Goal: Find contact information: Find contact information

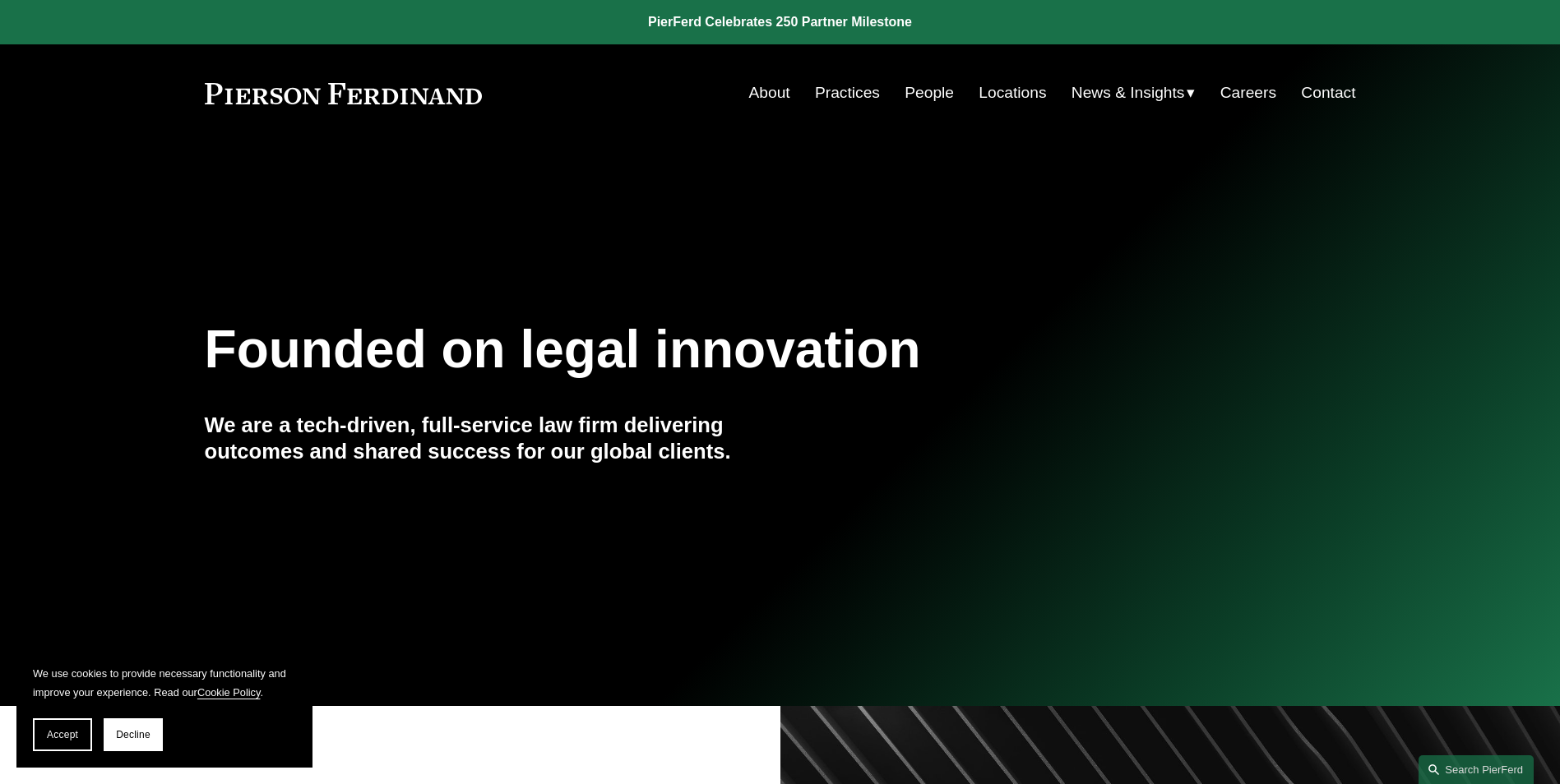
click at [843, 86] on link "Practices" at bounding box center [847, 93] width 65 height 31
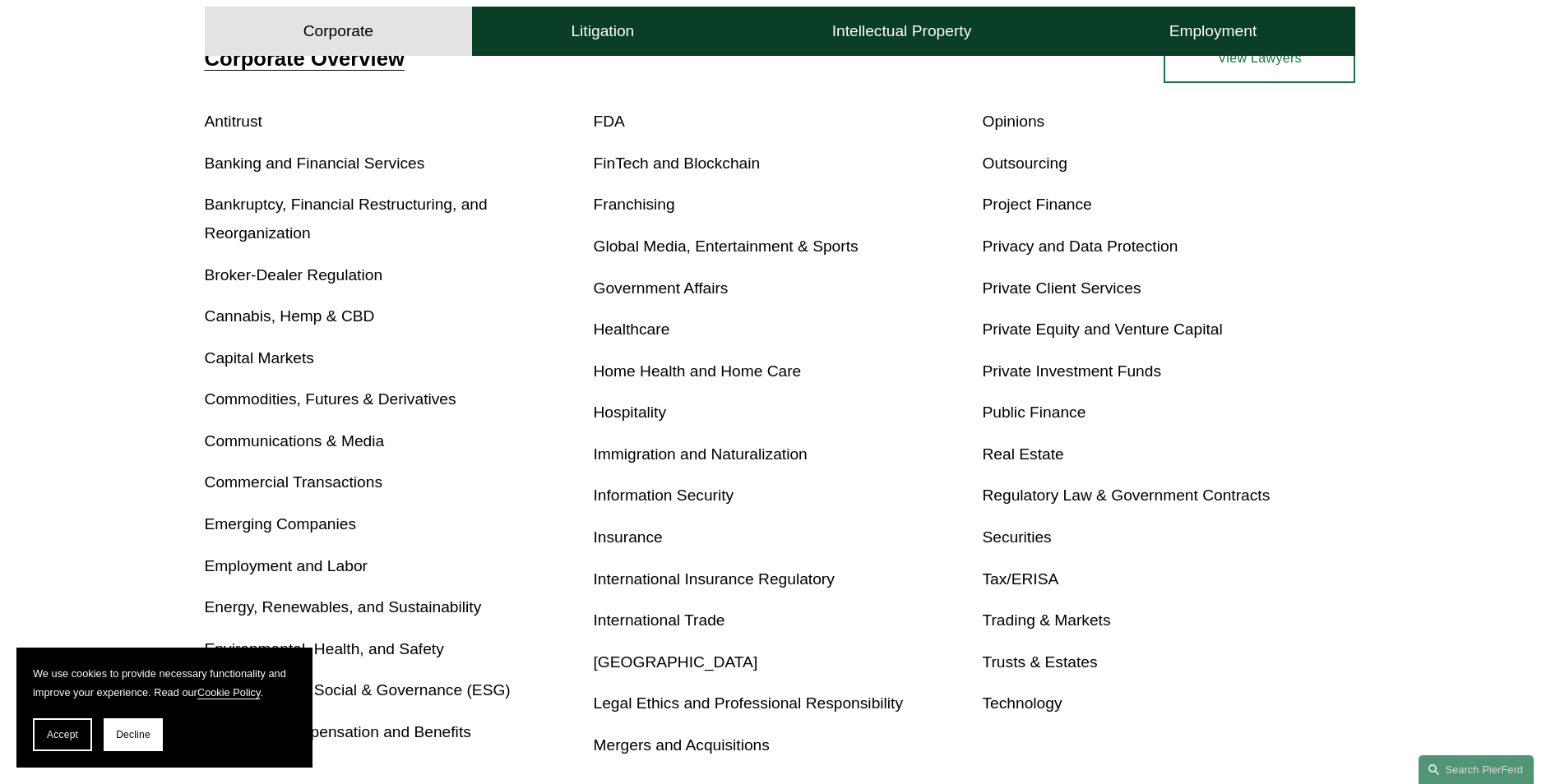
scroll to position [740, 0]
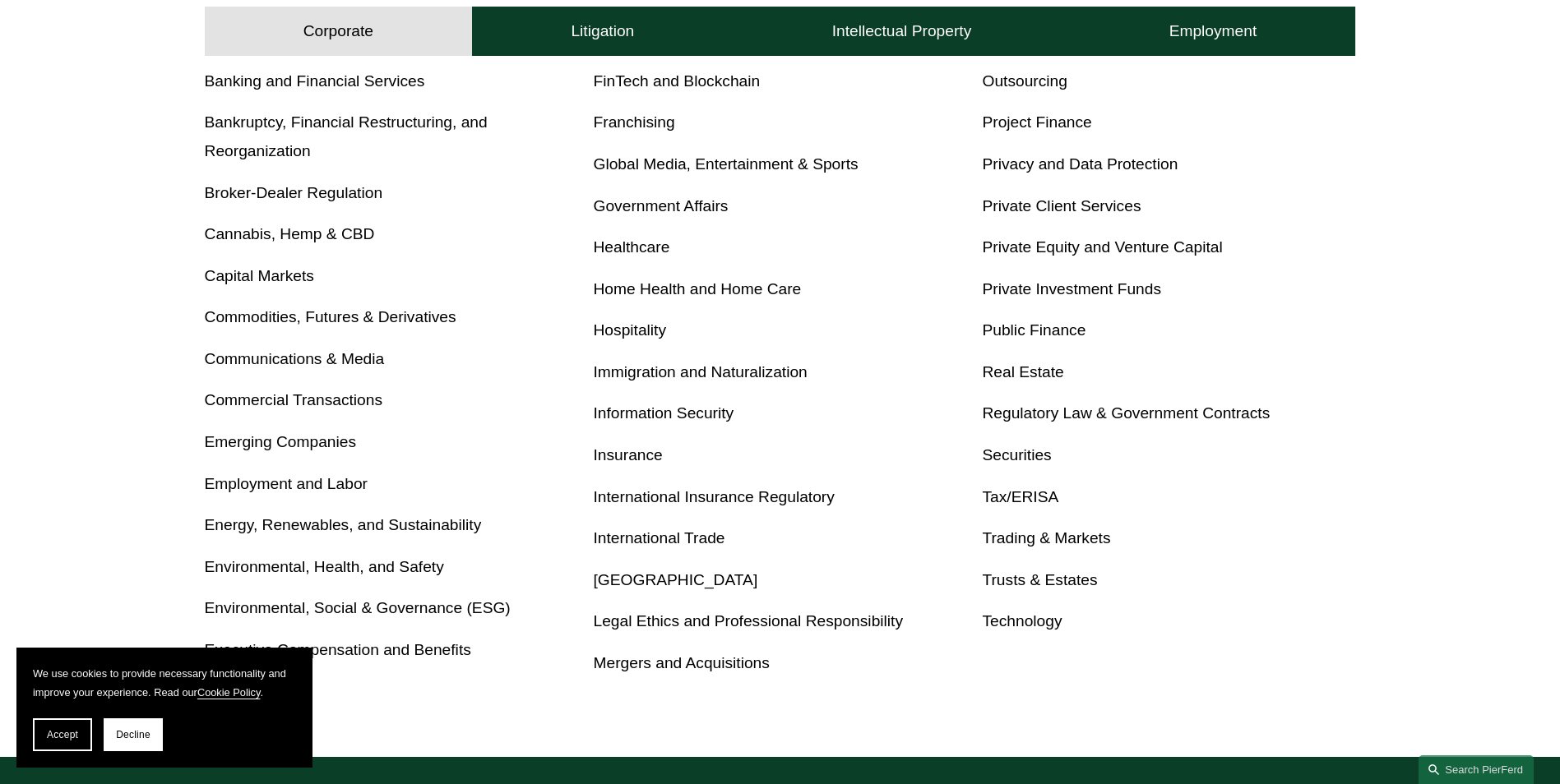
click at [1017, 579] on link "Trusts & Estates" at bounding box center [1039, 580] width 115 height 17
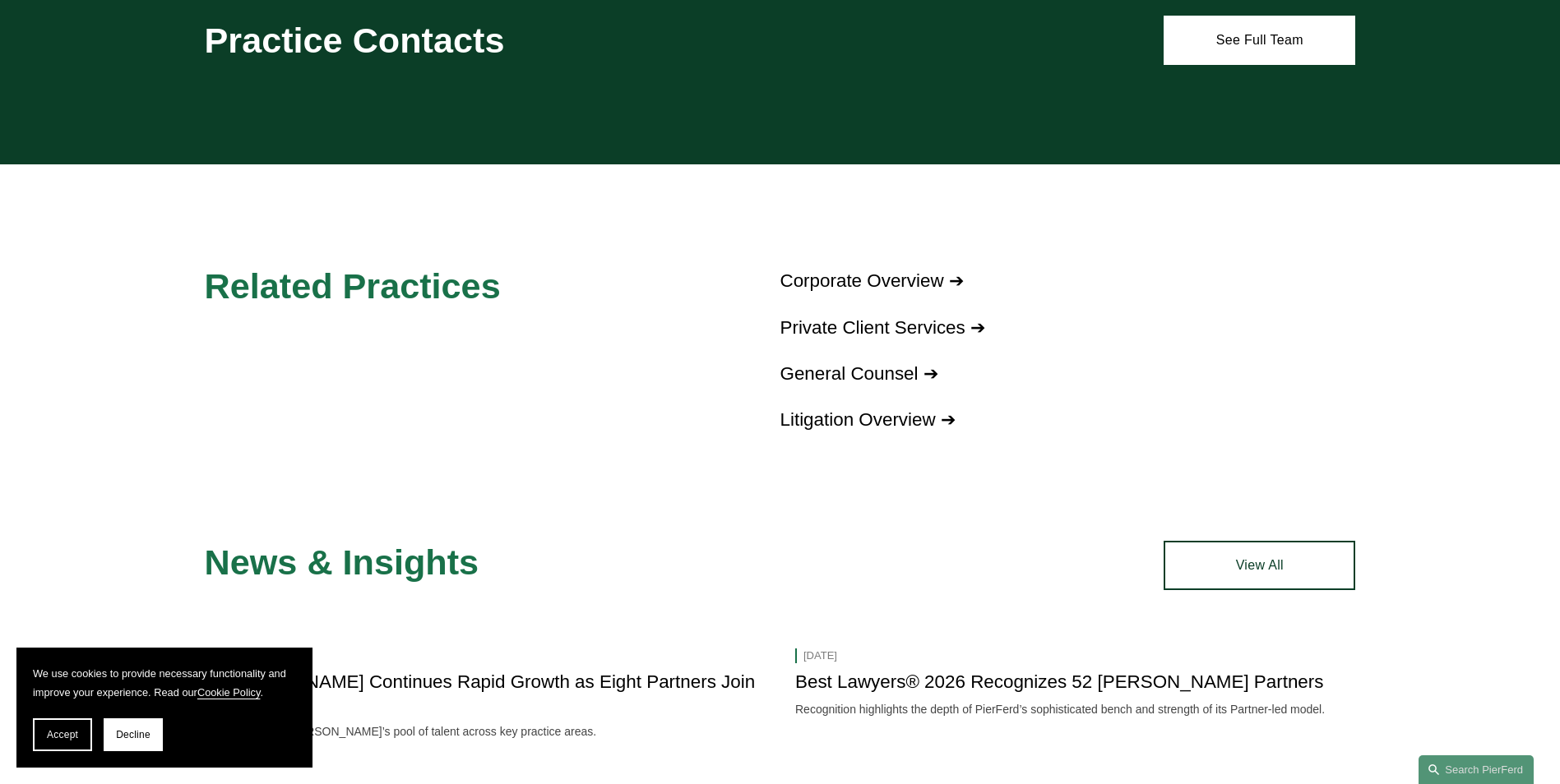
scroll to position [986, 0]
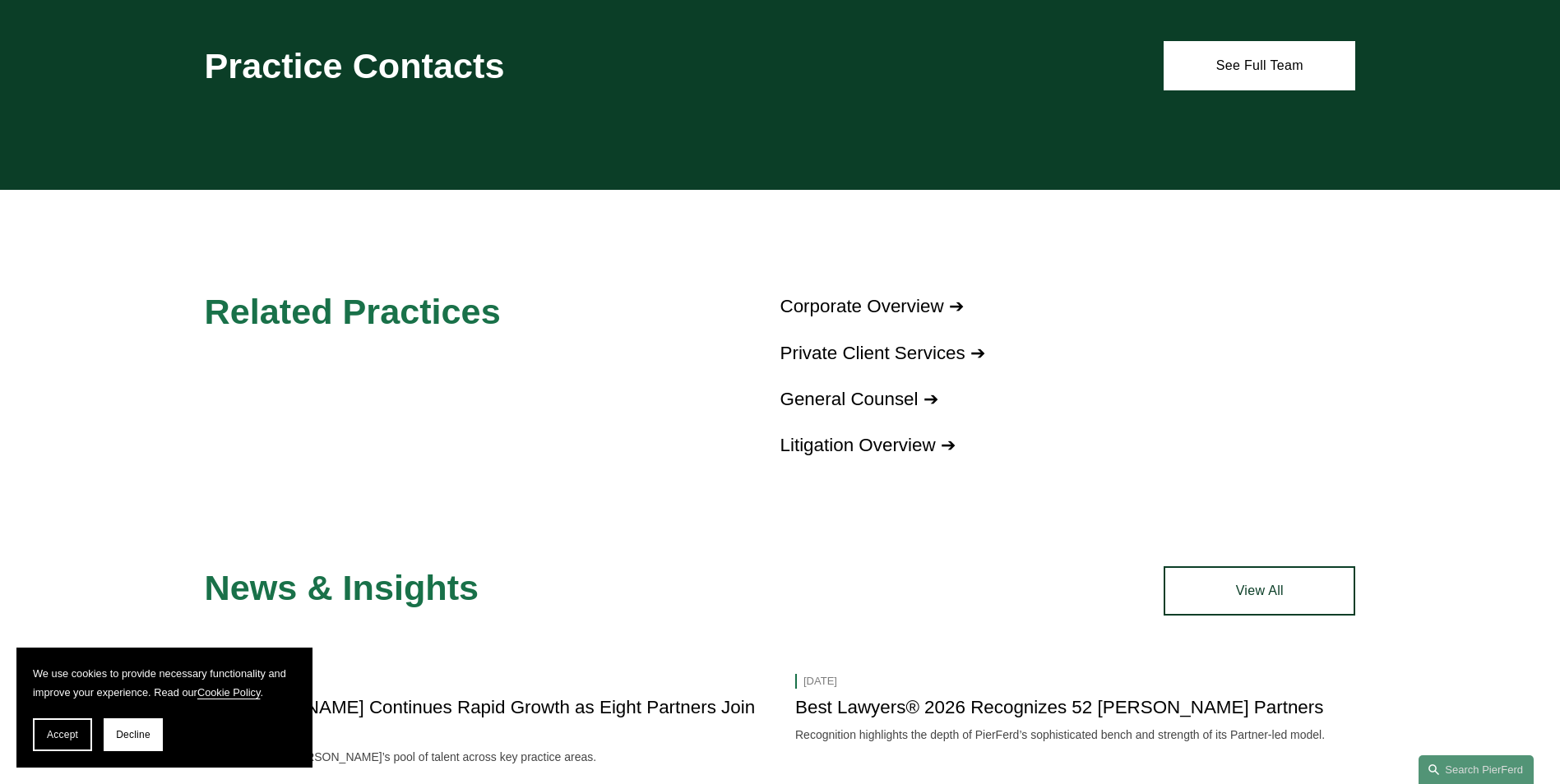
click at [827, 354] on link "Private Client Services ➔" at bounding box center [883, 353] width 205 height 20
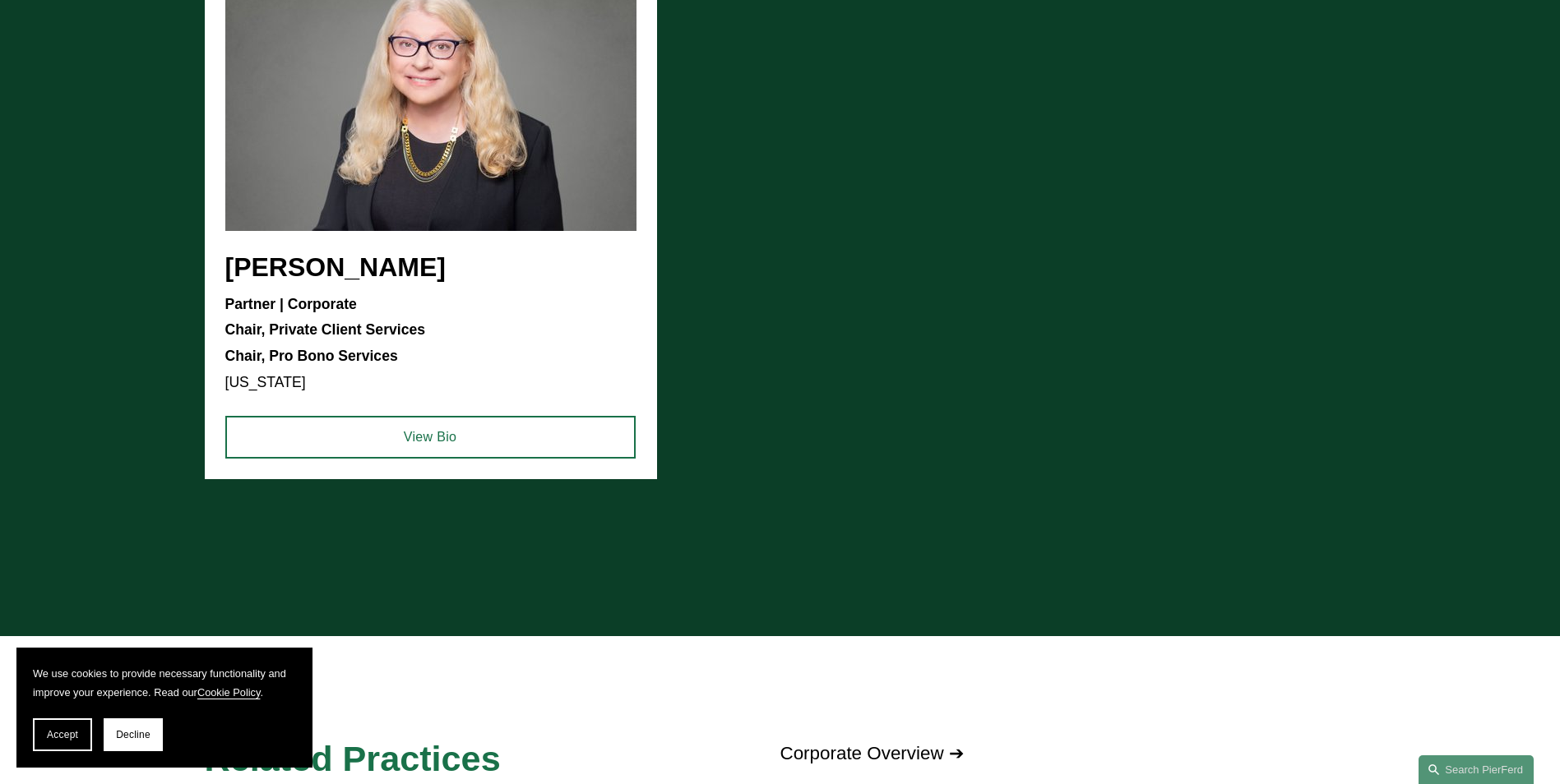
scroll to position [1644, 0]
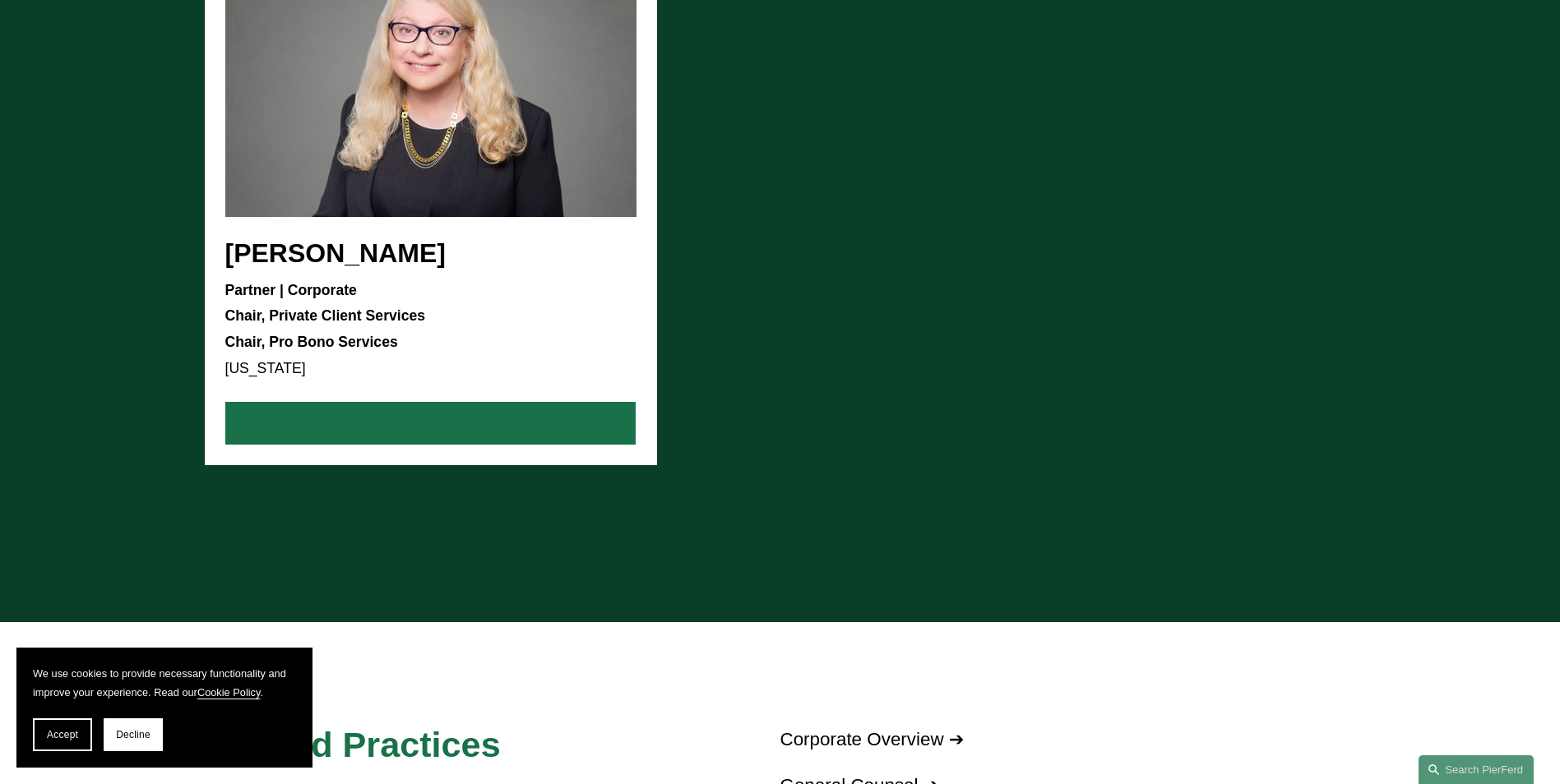
click at [415, 420] on link "View Bio" at bounding box center [430, 423] width 410 height 43
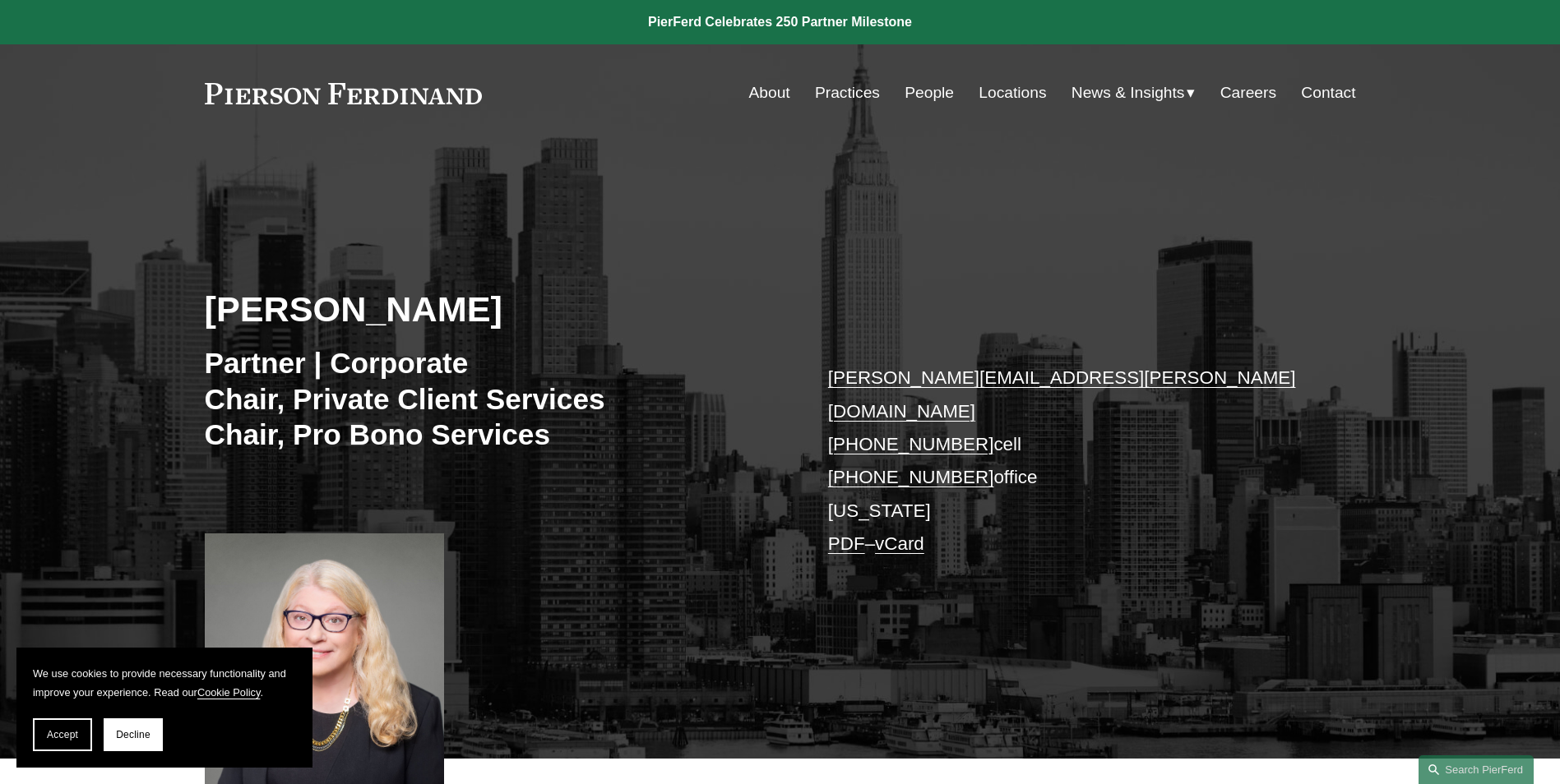
click at [914, 380] on link "sharon.soloff@pierferd.com" at bounding box center [1062, 393] width 468 height 53
click at [942, 373] on link "sharon.soloff@pierferd.com" at bounding box center [1062, 393] width 468 height 53
drag, startPoint x: 977, startPoint y: 372, endPoint x: 909, endPoint y: 549, distance: 189.6
click at [909, 549] on div "Sharon B. Soloff Partner | Corporate Chair, Private Client Services Chair, Pro …" at bounding box center [780, 474] width 1560 height 569
drag, startPoint x: 918, startPoint y: 382, endPoint x: 904, endPoint y: 212, distance: 170.6
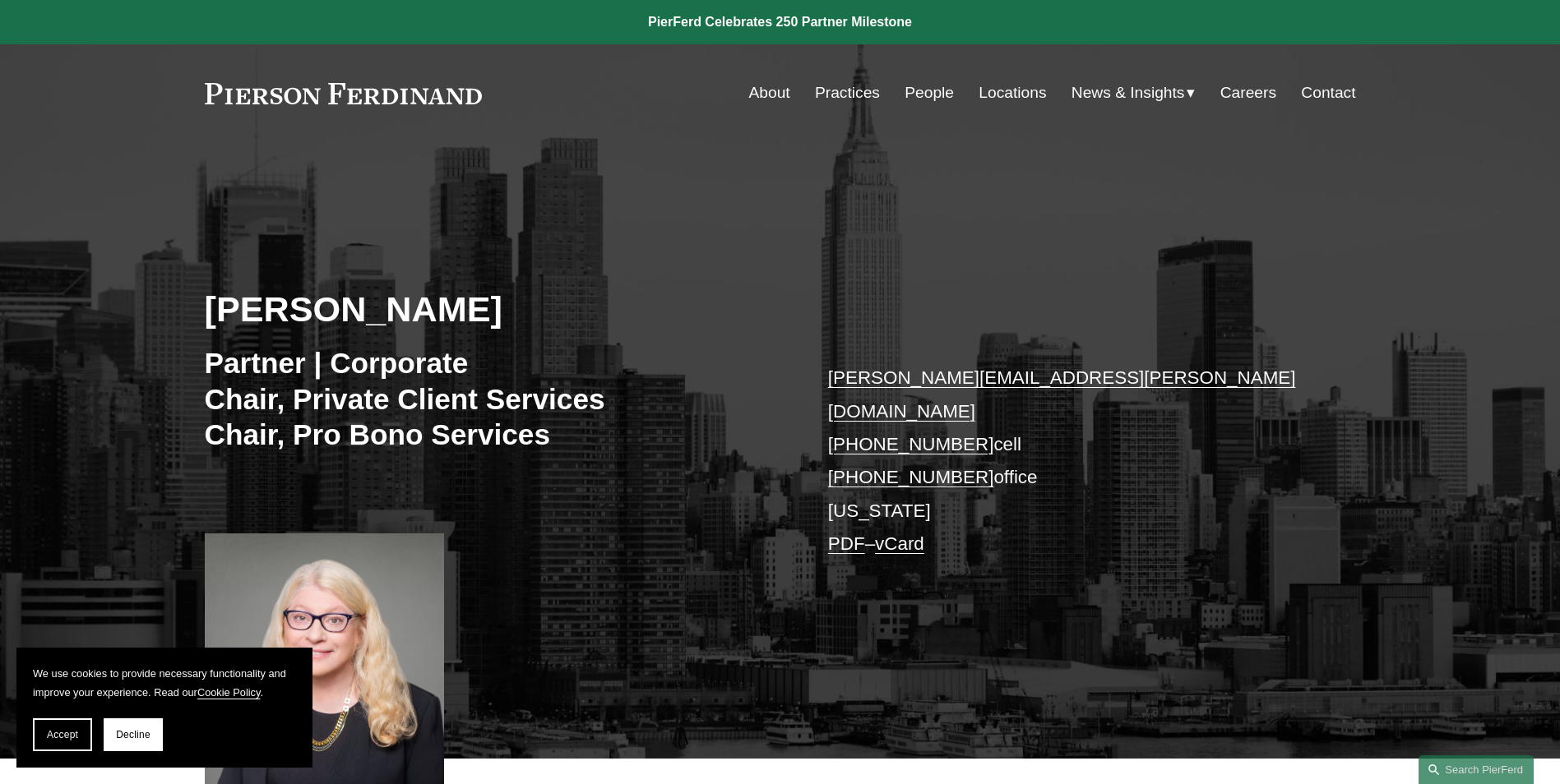
click at [904, 212] on div "Sharon B. Soloff Partner | Corporate Chair, Private Client Services Chair, Pro …" at bounding box center [780, 474] width 1560 height 569
click at [866, 370] on link "sharon.soloff@pierferd.com" at bounding box center [1062, 393] width 468 height 53
click at [1254, 96] on link "Careers" at bounding box center [1249, 93] width 56 height 31
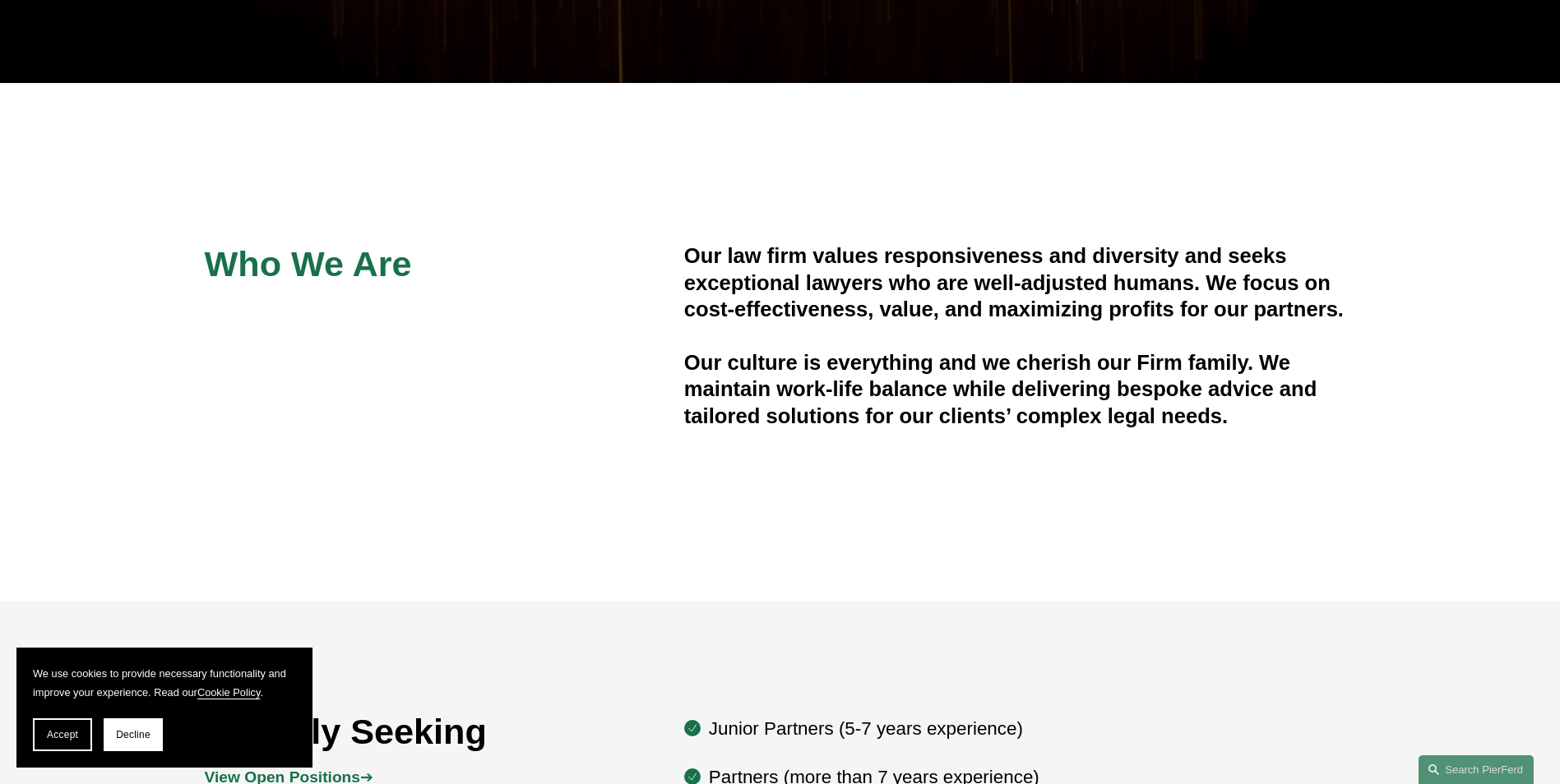
scroll to position [411, 0]
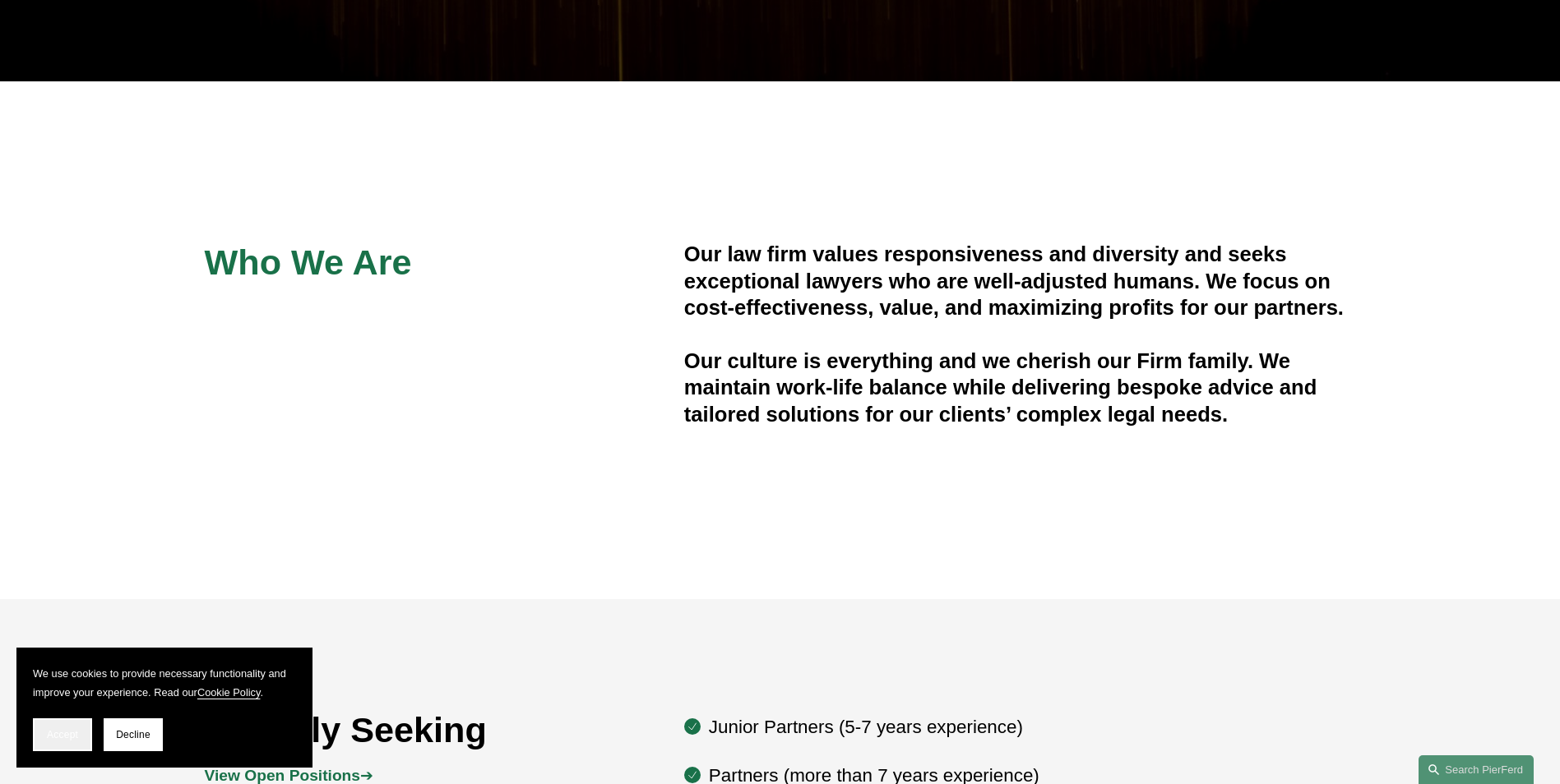
click at [69, 734] on span "Accept" at bounding box center [62, 735] width 31 height 12
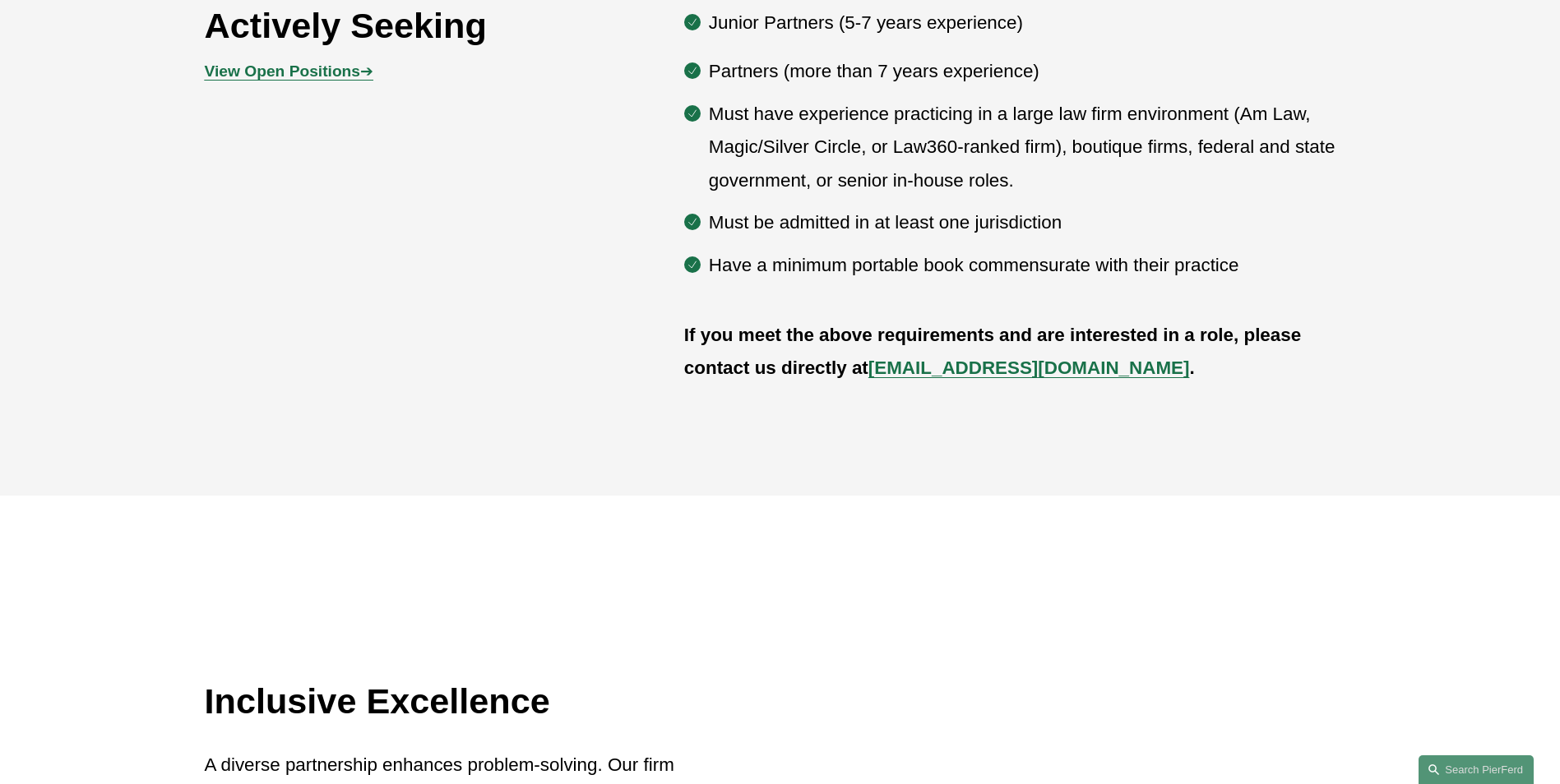
scroll to position [1094, 0]
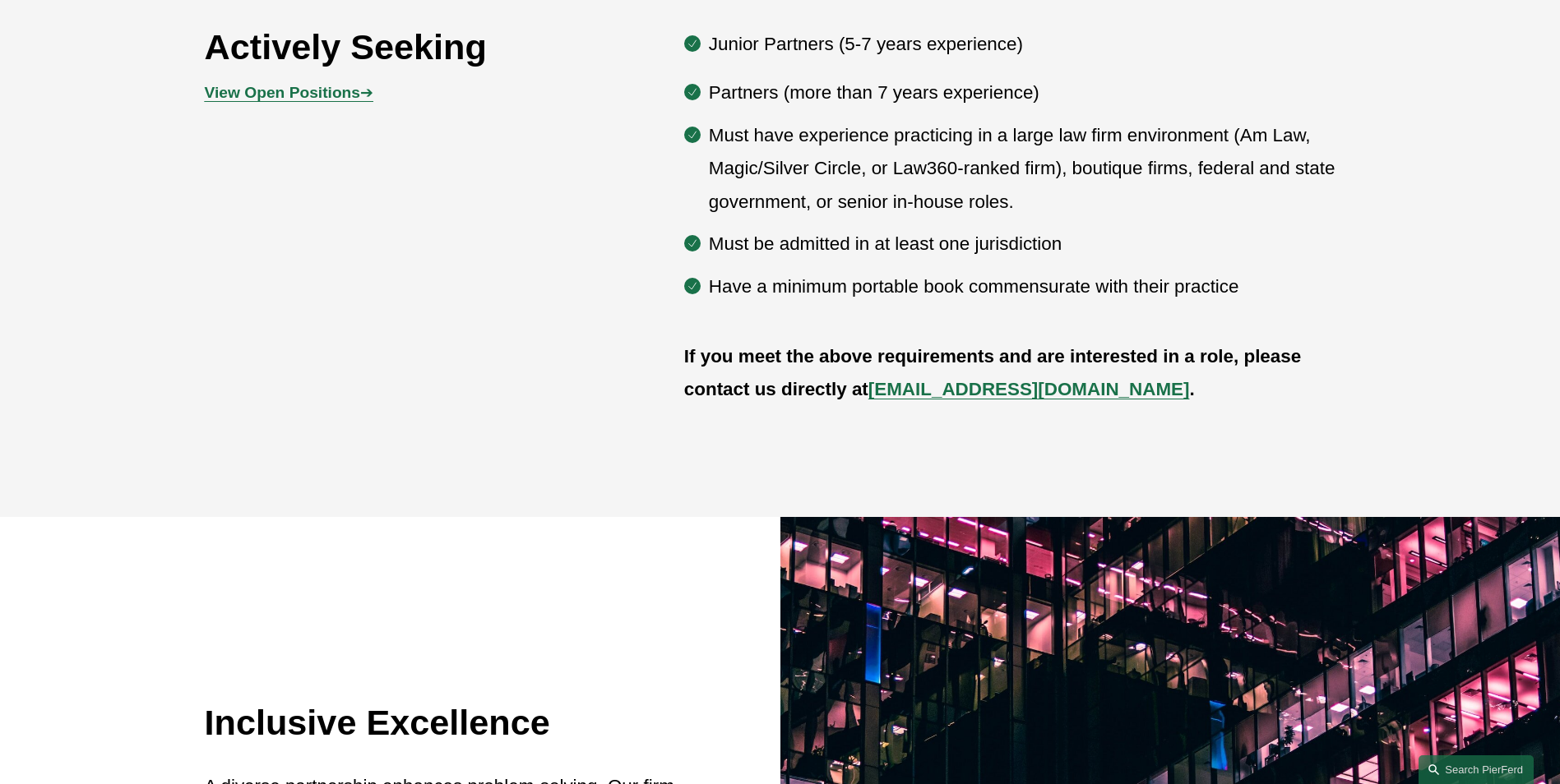
click at [268, 86] on strong "View Open Positions" at bounding box center [282, 93] width 156 height 17
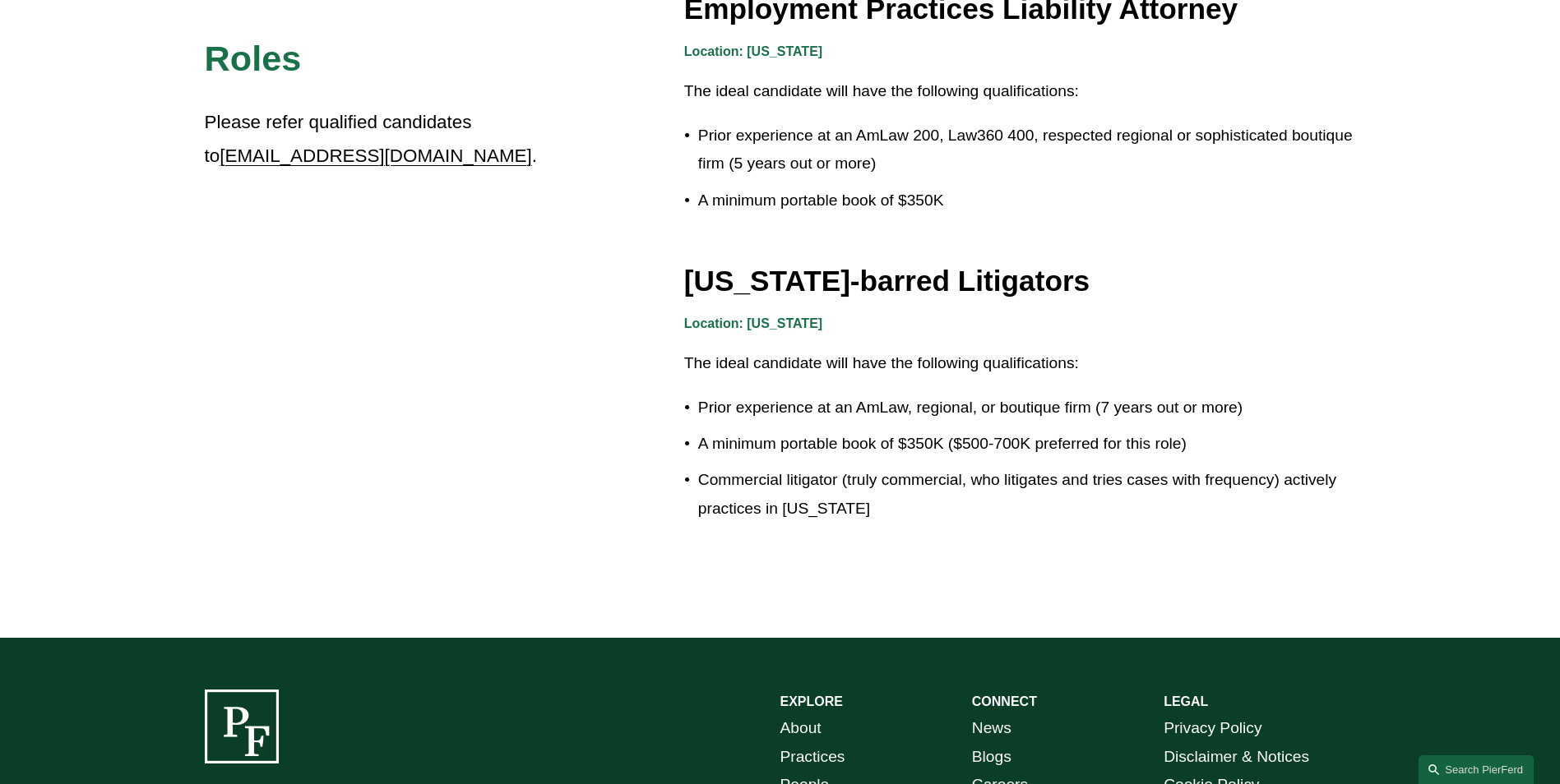
scroll to position [2971, 0]
